Goal: Complete application form: Complete application form

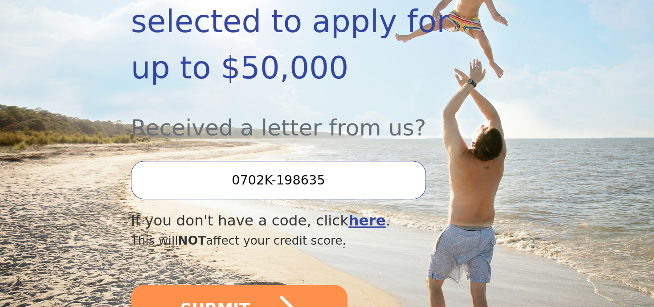
scroll to position [240, 0]
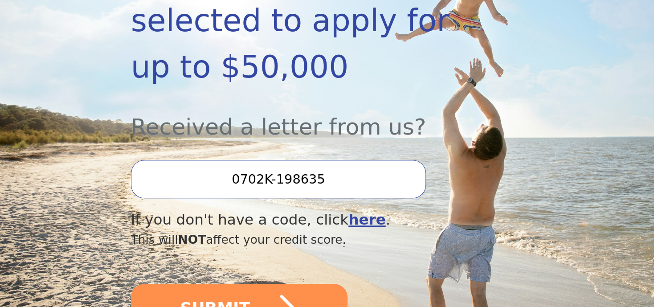
click at [286, 160] on input "0702K-198635" at bounding box center [278, 179] width 295 height 38
click at [336, 160] on input "0702K-198635" at bounding box center [278, 179] width 295 height 38
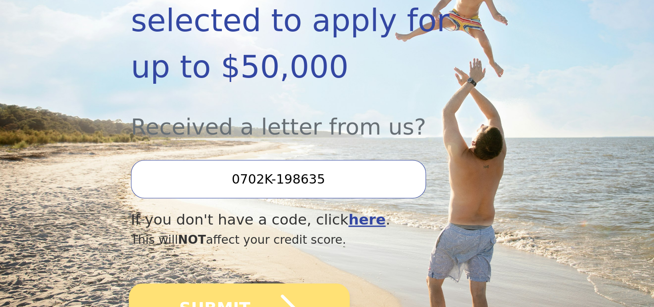
click at [256, 284] on icon "submit" at bounding box center [274, 308] width 49 height 49
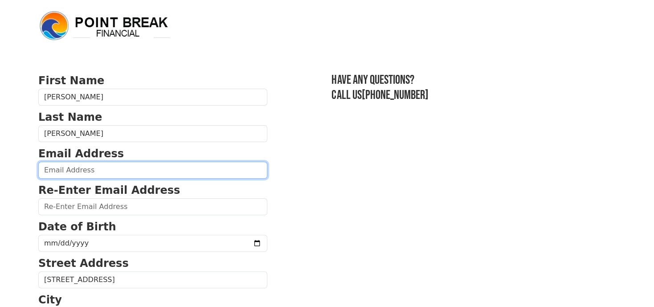
click at [79, 170] on input "email" at bounding box center [152, 170] width 229 height 17
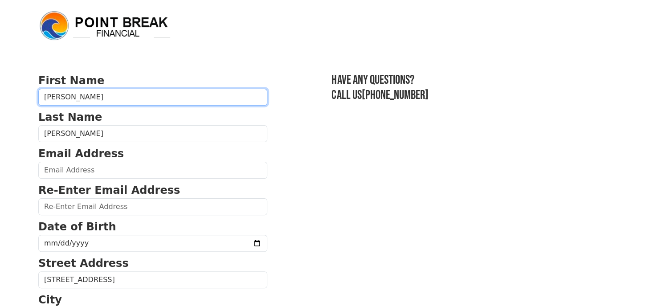
type input "[PERSON_NAME]"
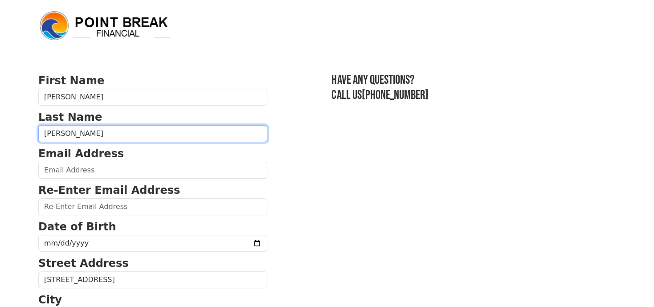
type input "[PERSON_NAME]"
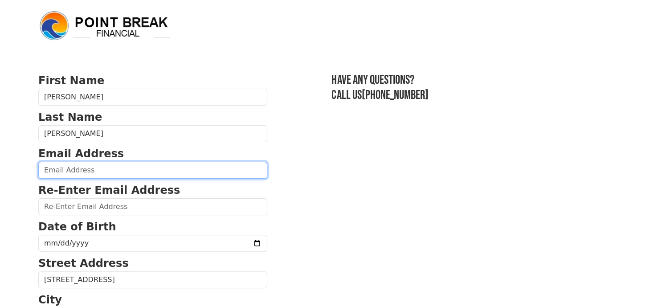
type input "[EMAIL_ADDRESS][DOMAIN_NAME]"
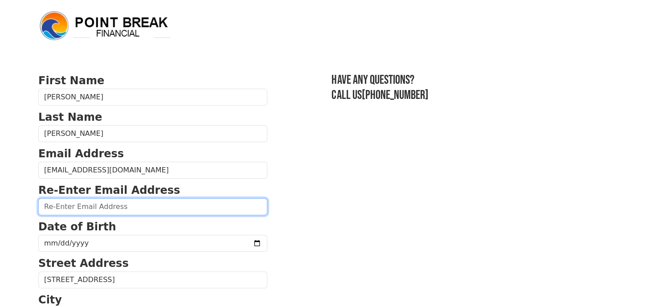
type input "[EMAIL_ADDRESS][DOMAIN_NAME]"
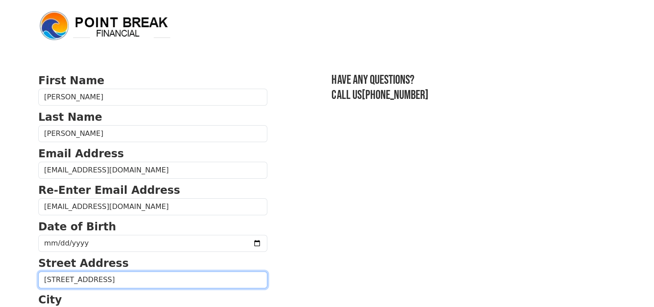
type input "[STREET_ADDRESS]"
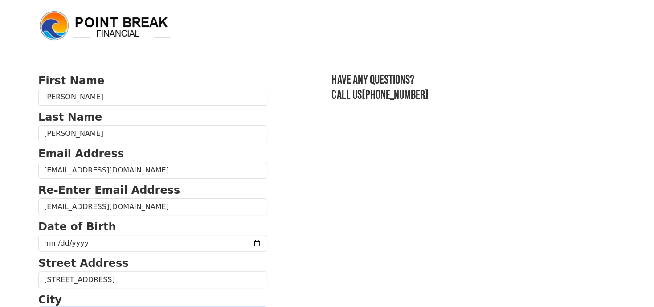
type input "BRIDGEPORT"
select select
type input "[PHONE_NUMBER]"
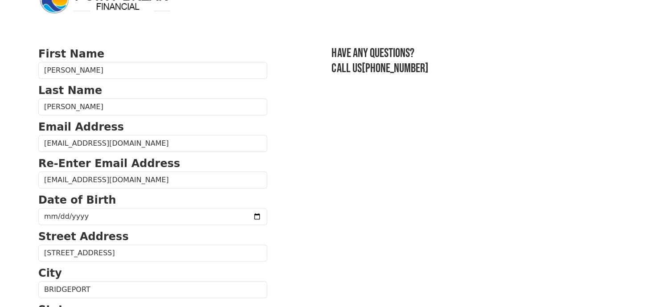
scroll to position [48, 0]
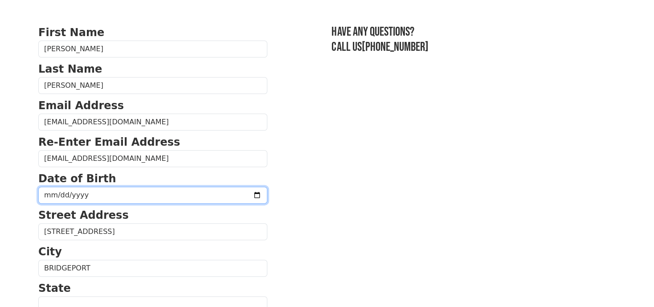
click at [76, 194] on input "date" at bounding box center [152, 195] width 229 height 17
click at [46, 195] on input "date" at bounding box center [152, 195] width 229 height 17
type input "[DATE]"
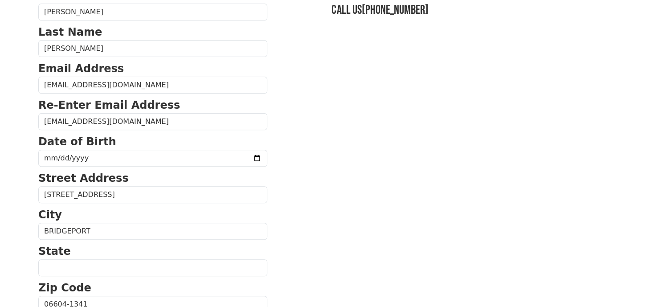
scroll to position [144, 0]
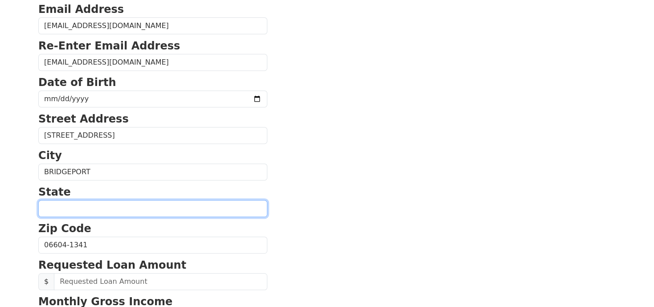
click at [38, 200] on select "[US_STATE] [US_STATE] [US_STATE] [US_STATE] [US_STATE] [US_STATE] [US_STATE] [U…" at bounding box center [152, 208] width 229 height 17
select select "CT"
click option "[US_STATE]" at bounding box center [0, 0] width 0 height 0
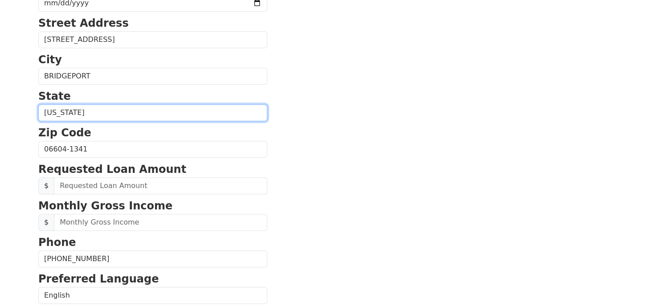
scroll to position [240, 0]
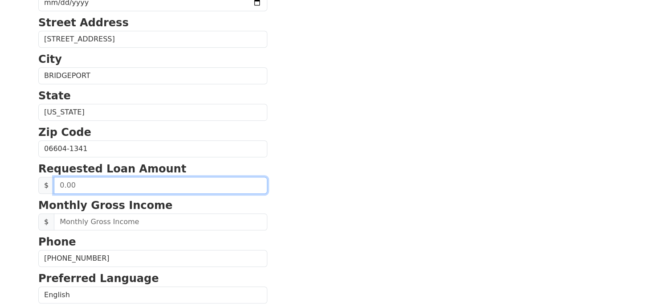
click at [57, 184] on input "text" at bounding box center [160, 185] width 213 height 17
type input "12,861.00"
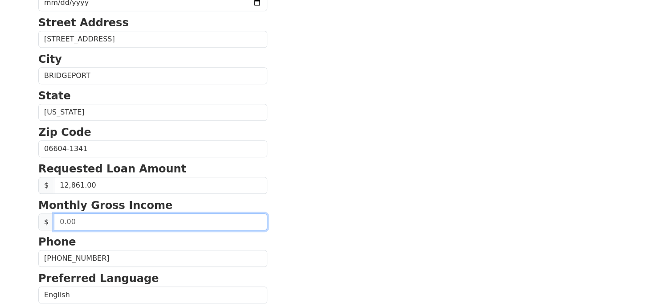
click at [81, 223] on input "text" at bounding box center [160, 221] width 213 height 17
click at [73, 222] on input "text" at bounding box center [160, 221] width 213 height 17
type input "3,942.00"
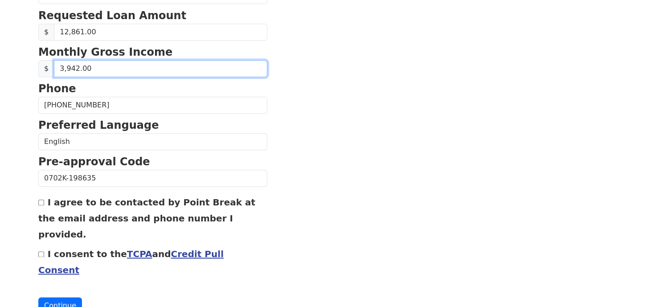
scroll to position [399, 0]
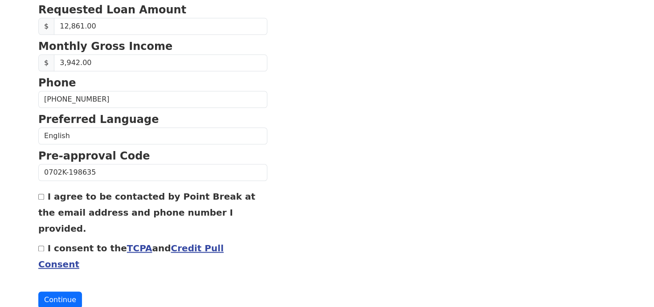
click at [43, 196] on input "I agree to be contacted by Point Break at the email address and phone number I …" at bounding box center [41, 197] width 6 height 6
checkbox input "true"
click at [43, 245] on input "I consent to the TCPA and Credit Pull Consent" at bounding box center [41, 248] width 6 height 6
checkbox input "true"
click at [52, 291] on button "Continue" at bounding box center [60, 299] width 44 height 17
